Goal: Information Seeking & Learning: Learn about a topic

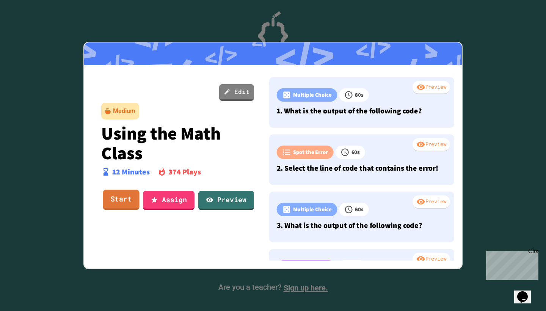
click at [117, 201] on link "Start" at bounding box center [121, 200] width 37 height 20
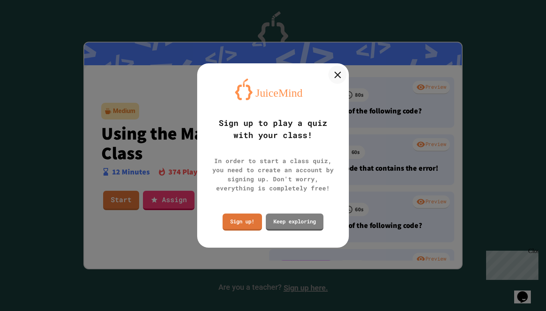
click at [337, 71] on icon at bounding box center [337, 74] width 11 height 11
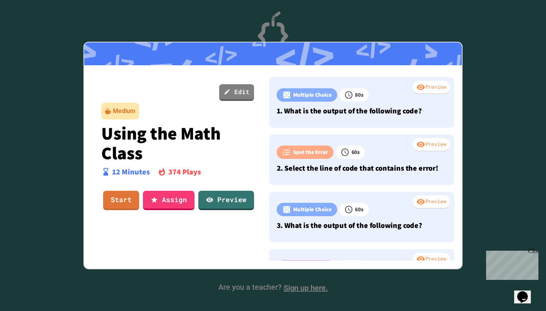
click at [115, 201] on link "Start" at bounding box center [121, 200] width 36 height 19
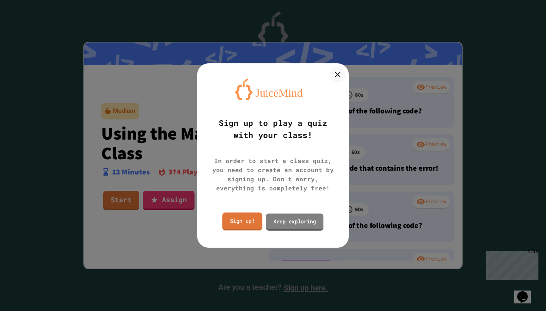
click at [254, 222] on link "Sign up!" at bounding box center [242, 222] width 40 height 18
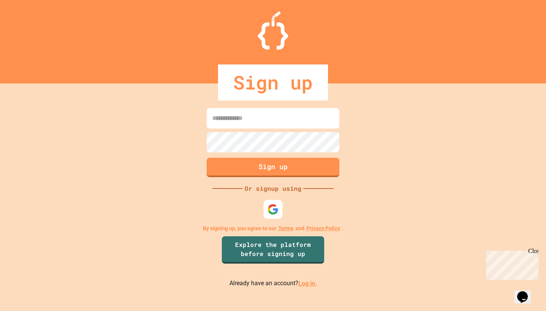
click at [307, 285] on link "Log in." at bounding box center [308, 283] width 19 height 7
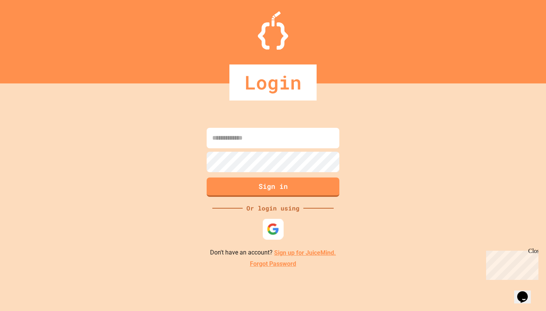
click at [273, 230] on img at bounding box center [273, 229] width 13 height 13
click at [277, 137] on input at bounding box center [273, 138] width 133 height 20
click at [299, 136] on input "**********" at bounding box center [273, 138] width 133 height 20
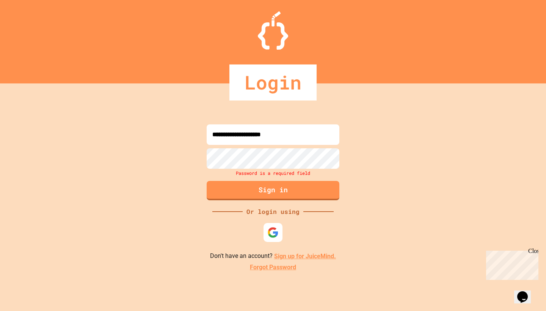
type input "**********"
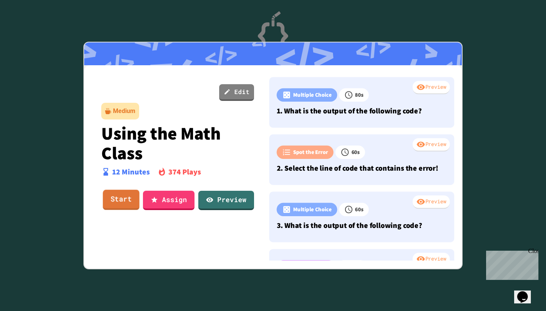
click at [126, 202] on link "Start" at bounding box center [121, 200] width 37 height 20
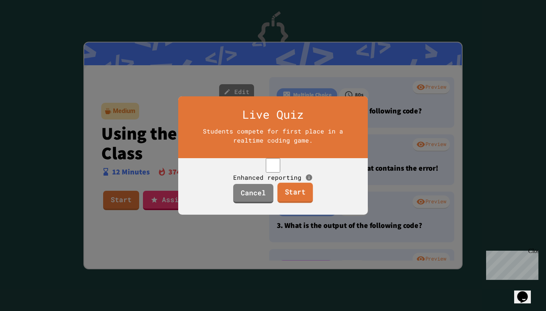
click at [293, 200] on link "Start" at bounding box center [295, 193] width 36 height 20
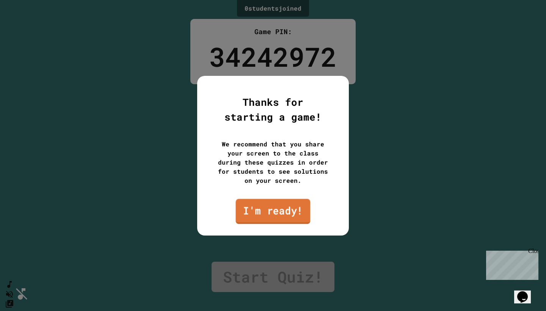
click at [298, 215] on link "I'm ready!" at bounding box center [273, 211] width 75 height 25
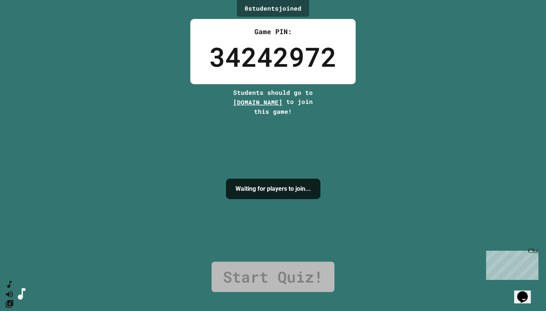
click at [288, 283] on link "Start Quiz!" at bounding box center [273, 277] width 123 height 30
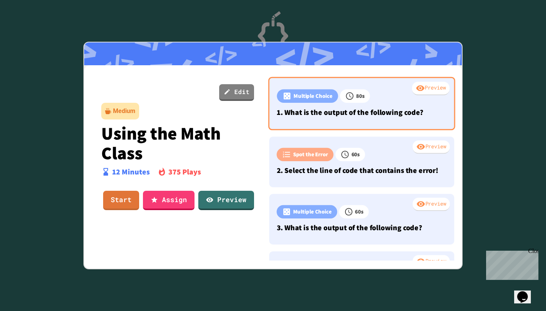
click at [309, 119] on div "Preview Multiple Choice 80 s 1. What is the output of the following code?" at bounding box center [361, 104] width 187 height 54
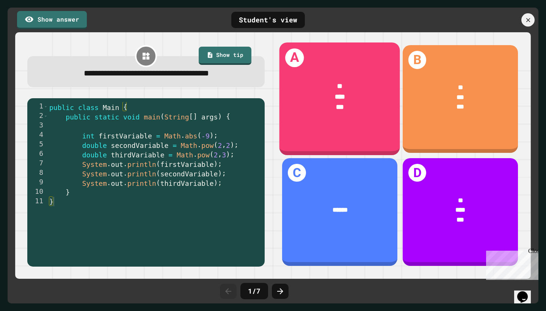
click at [348, 79] on div "* *** ***" at bounding box center [340, 97] width 121 height 58
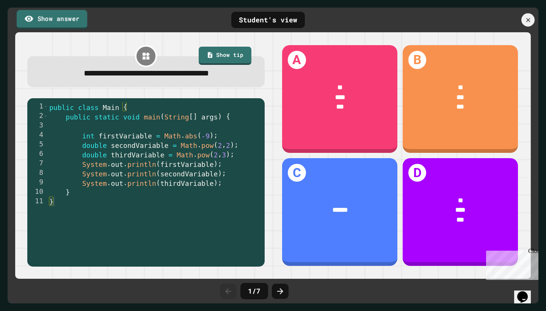
click at [69, 19] on link "Show answer" at bounding box center [52, 19] width 71 height 19
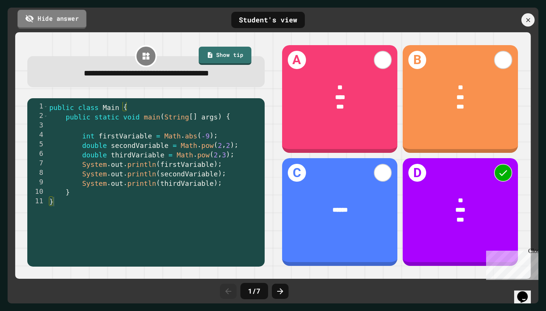
click at [69, 19] on link "Hide answer" at bounding box center [51, 18] width 69 height 19
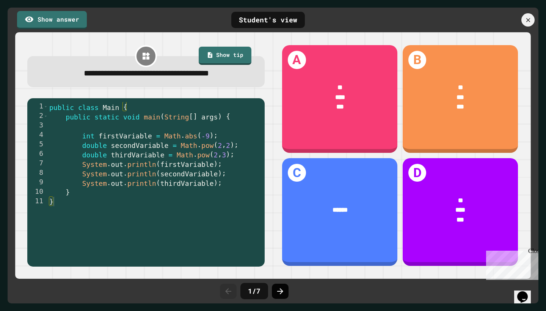
click at [278, 293] on icon at bounding box center [280, 291] width 9 height 9
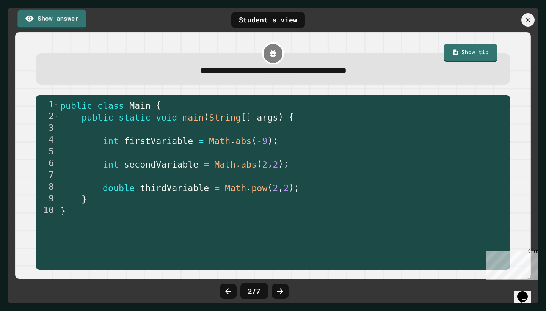
click at [52, 19] on link "Show answer" at bounding box center [51, 18] width 69 height 19
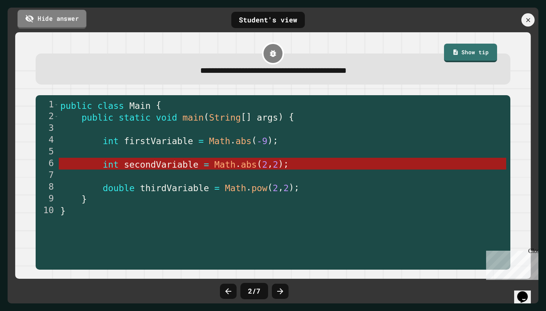
click at [52, 19] on link "Hide answer" at bounding box center [51, 18] width 69 height 19
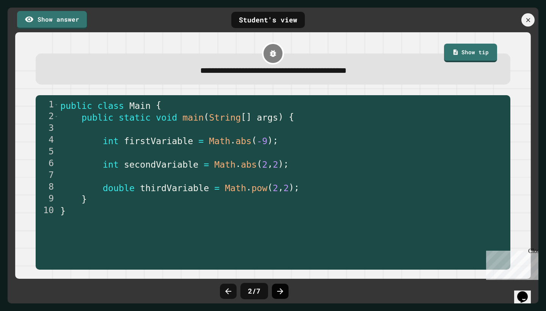
click at [278, 287] on icon at bounding box center [280, 291] width 9 height 9
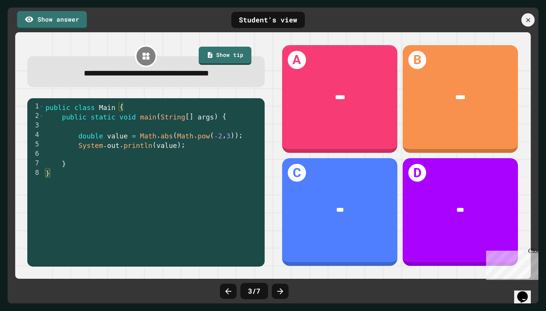
click at [278, 287] on icon at bounding box center [280, 291] width 9 height 9
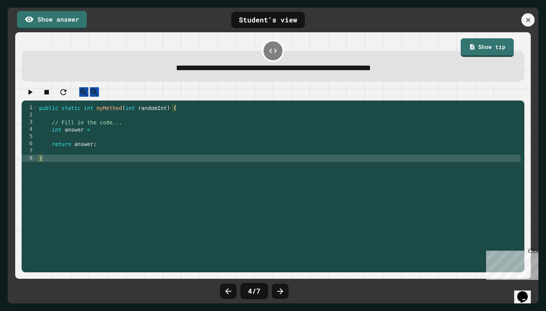
click at [117, 131] on div "public static int myMethod ( int randomInt ) { // Fill in the code... int answe…" at bounding box center [279, 187] width 483 height 166
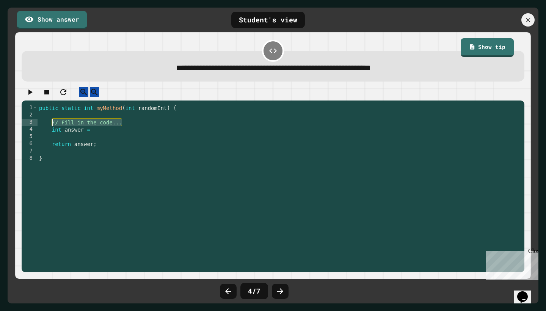
drag, startPoint x: 134, startPoint y: 131, endPoint x: 52, endPoint y: 130, distance: 81.6
click at [52, 130] on div "public static int myMethod ( int randomInt ) { // Fill in the code... int answe…" at bounding box center [279, 187] width 483 height 166
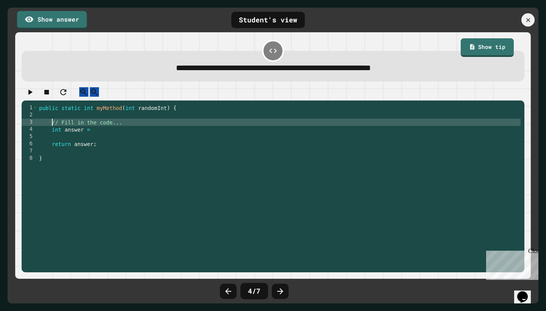
click at [107, 139] on div "public static int myMethod ( int randomInt ) { // Fill in the code... int answe…" at bounding box center [279, 187] width 483 height 166
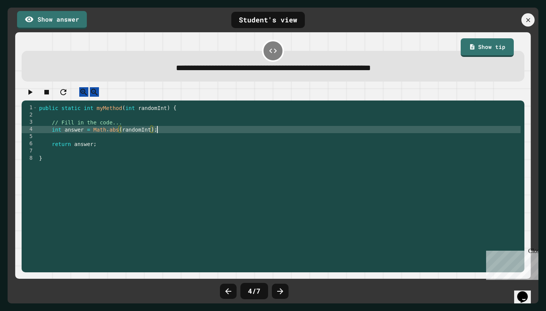
scroll to position [0, 8]
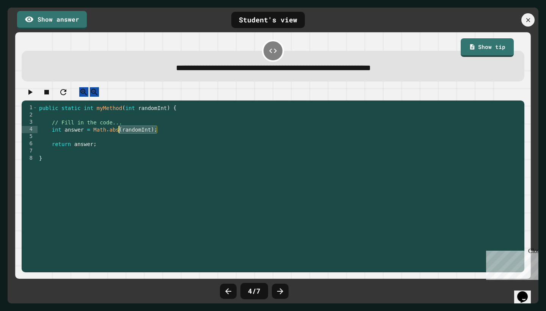
drag, startPoint x: 174, startPoint y: 136, endPoint x: 109, endPoint y: 135, distance: 65.3
click at [109, 135] on div "public static int myMethod ( int randomInt ) { // Fill in the code... int answe…" at bounding box center [279, 187] width 483 height 166
type textarea "**********"
click at [33, 94] on icon "button" at bounding box center [29, 92] width 9 height 9
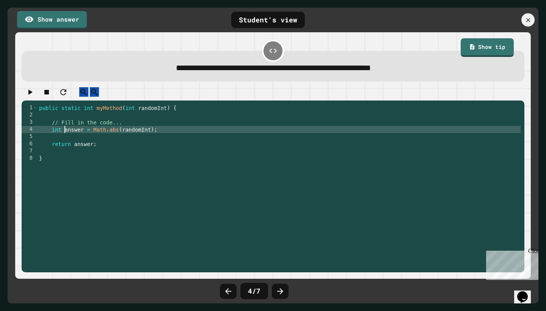
click at [64, 138] on div "public static int myMethod ( int randomInt ) { // Fill in the code... int answe…" at bounding box center [279, 187] width 483 height 166
click at [33, 94] on icon "button" at bounding box center [29, 92] width 9 height 9
click at [35, 97] on icon "button" at bounding box center [29, 92] width 9 height 9
click at [166, 137] on div "public static int myMethod ( int randomInt ) { // Fill in the code... int answe…" at bounding box center [279, 187] width 483 height 166
click at [60, 22] on link "Show answer" at bounding box center [52, 18] width 68 height 19
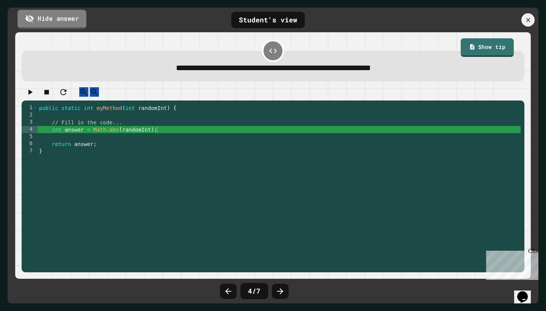
click at [60, 22] on link "Hide answer" at bounding box center [51, 18] width 69 height 19
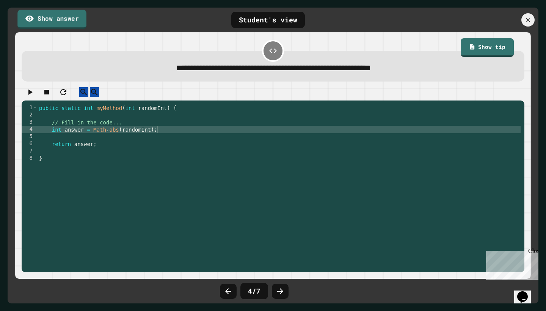
click at [60, 22] on link "Show answer" at bounding box center [51, 18] width 69 height 19
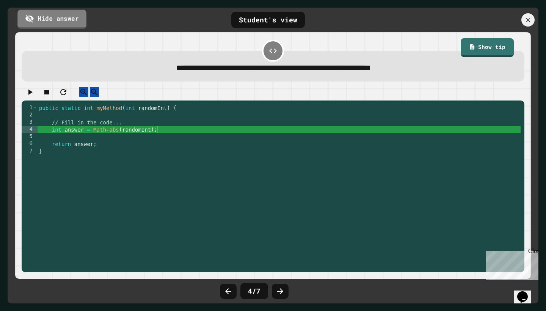
click at [60, 22] on link "Hide answer" at bounding box center [51, 18] width 69 height 19
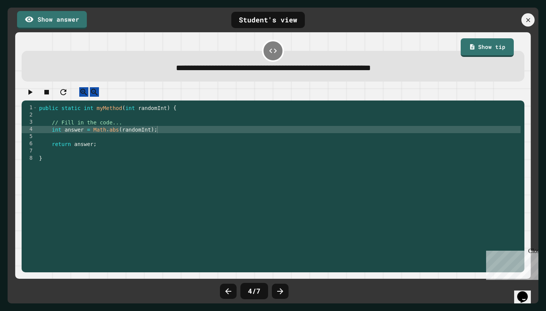
scroll to position [0, 0]
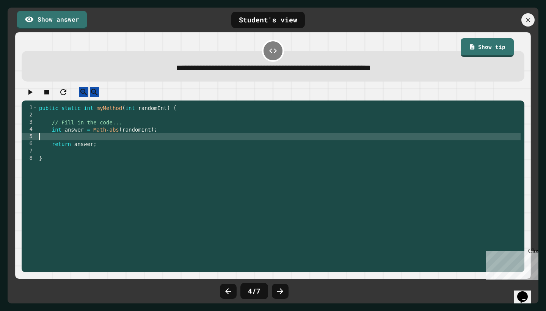
click at [188, 142] on div "public static int myMethod ( int randomInt ) { // Fill in the code... int answe…" at bounding box center [279, 187] width 483 height 166
click at [278, 290] on icon at bounding box center [280, 291] width 9 height 9
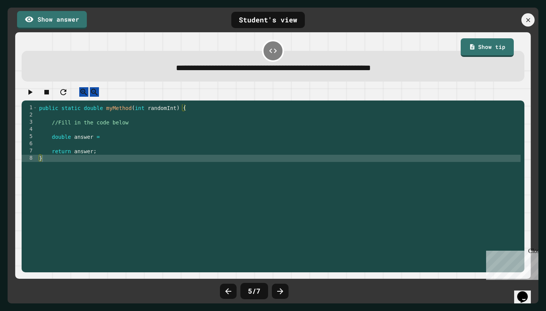
click at [125, 141] on div "public static double myMethod ( int randomInt ) { //Fill in the code below doub…" at bounding box center [279, 187] width 483 height 166
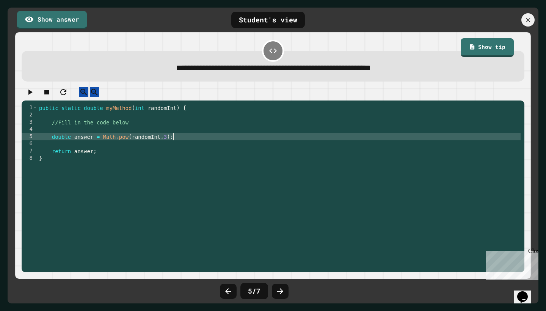
scroll to position [0, 9]
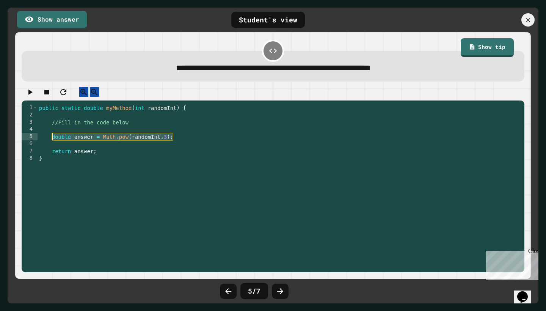
drag, startPoint x: 177, startPoint y: 143, endPoint x: 52, endPoint y: 146, distance: 125.3
click at [52, 146] on div "public static double myMethod ( int randomInt ) { //Fill in the code below doub…" at bounding box center [279, 187] width 483 height 166
click at [68, 19] on link "Show answer" at bounding box center [51, 18] width 69 height 19
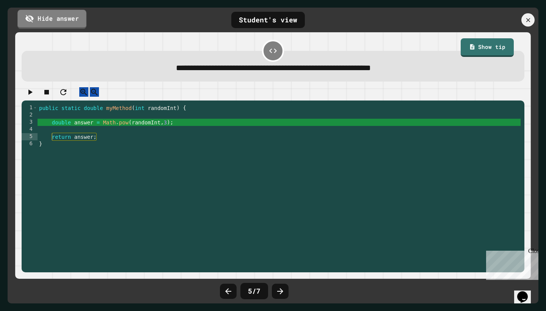
click at [68, 19] on link "Hide answer" at bounding box center [51, 18] width 69 height 19
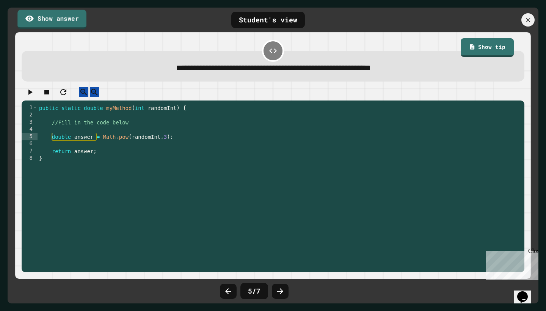
click at [68, 19] on link "Show answer" at bounding box center [51, 18] width 69 height 19
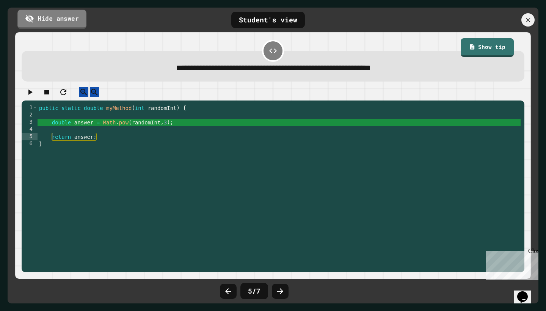
click at [68, 19] on link "Hide answer" at bounding box center [51, 18] width 69 height 19
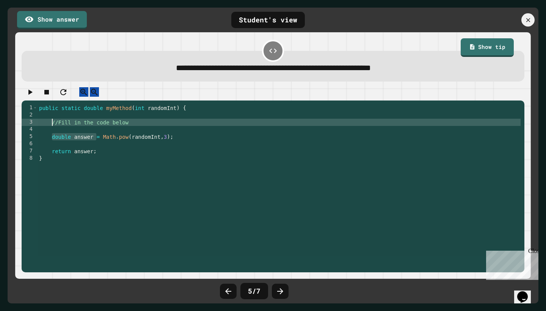
scroll to position [0, 6]
type textarea "**********"
click at [117, 134] on div "public static double myMethod ( int randomInt ) { double answer //Fill in the c…" at bounding box center [279, 187] width 483 height 166
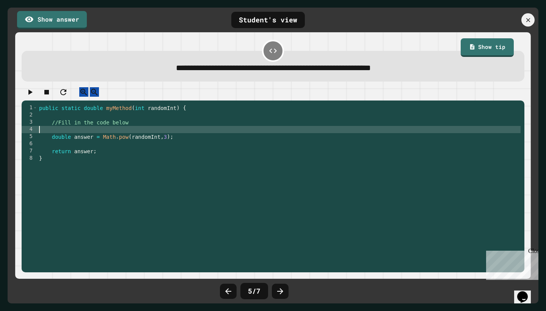
click at [164, 138] on div "public static double myMethod ( int randomInt ) { //Fill in the code below doub…" at bounding box center [279, 187] width 483 height 166
click at [51, 146] on div "public static double myMethod ( int randomInt ) { //Fill in the code below doub…" at bounding box center [279, 187] width 483 height 166
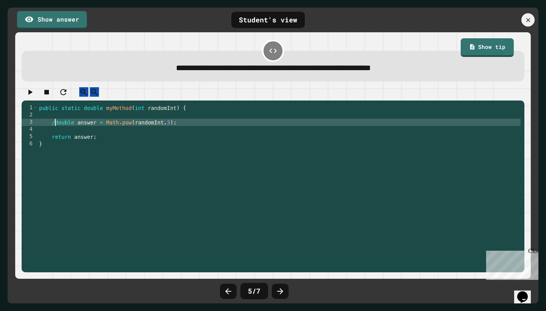
type textarea "**********"
click at [57, 18] on link "Show answer" at bounding box center [51, 18] width 69 height 19
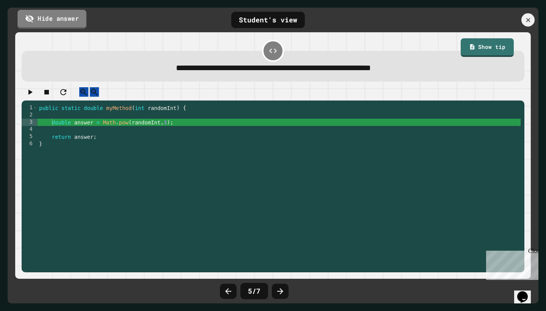
click at [57, 18] on link "Hide answer" at bounding box center [51, 18] width 69 height 19
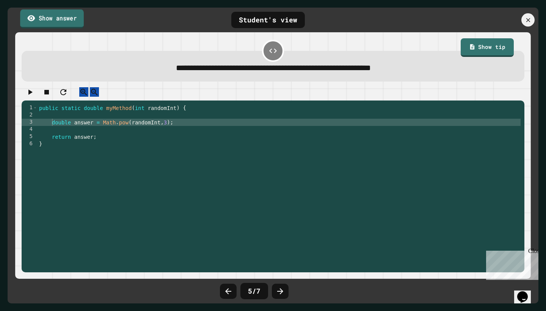
click at [71, 23] on link "Show answer" at bounding box center [52, 18] width 64 height 19
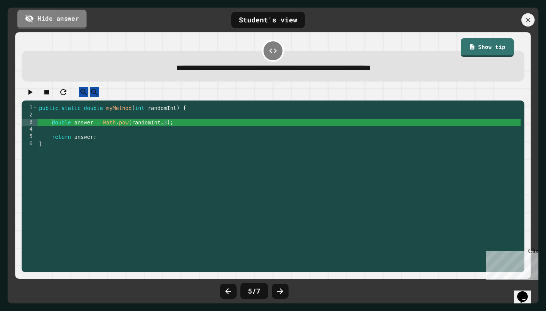
click at [71, 23] on link "Hide answer" at bounding box center [51, 18] width 69 height 19
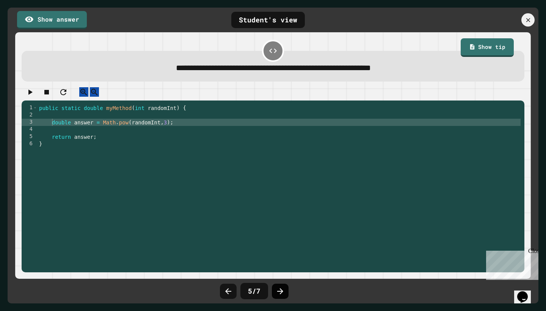
click at [280, 288] on icon at bounding box center [280, 291] width 6 height 6
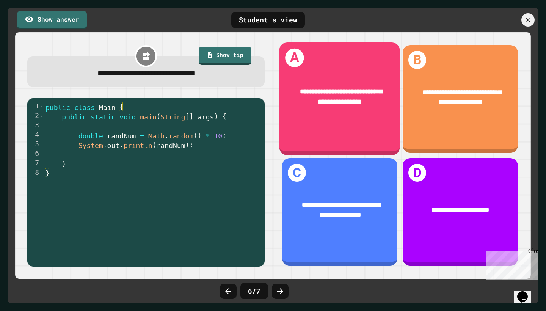
click at [372, 122] on div "**********" at bounding box center [340, 99] width 121 height 113
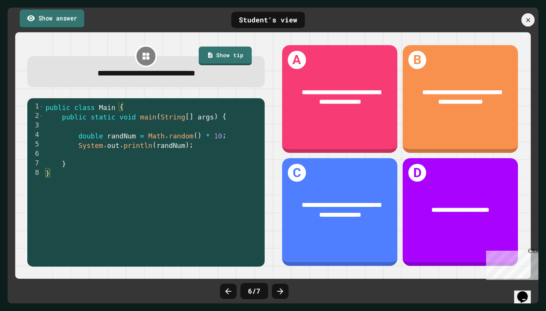
click at [79, 20] on link "Show answer" at bounding box center [52, 18] width 65 height 19
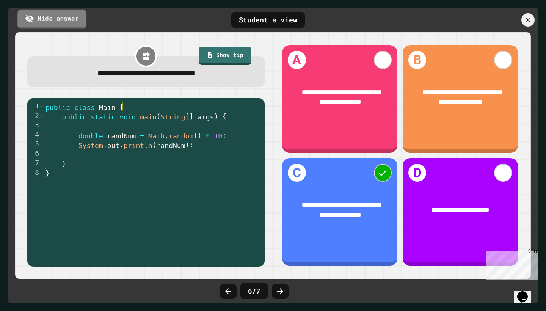
click at [79, 20] on link "Hide answer" at bounding box center [51, 18] width 69 height 19
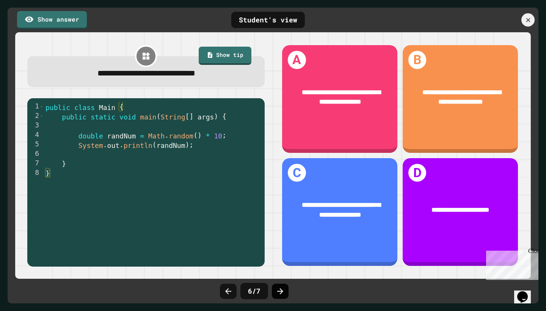
click at [283, 292] on icon at bounding box center [280, 291] width 9 height 9
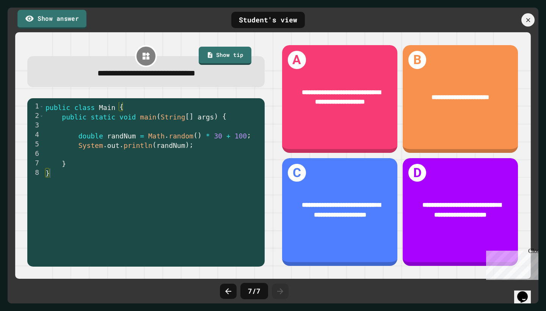
click at [51, 23] on link "Show answer" at bounding box center [51, 18] width 69 height 19
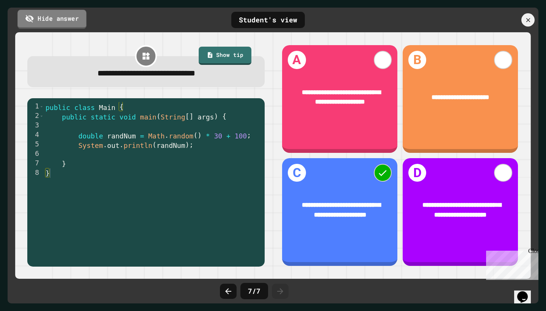
click at [51, 22] on link "Hide answer" at bounding box center [51, 18] width 69 height 19
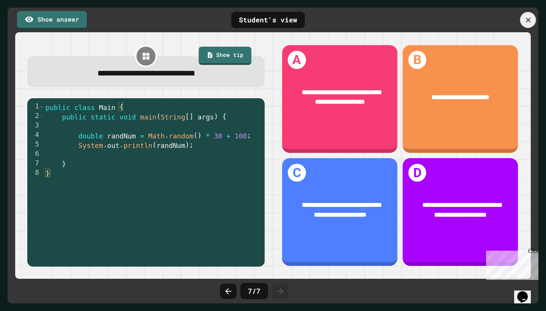
click at [530, 22] on icon at bounding box center [528, 20] width 8 height 8
